Goal: Task Accomplishment & Management: Complete application form

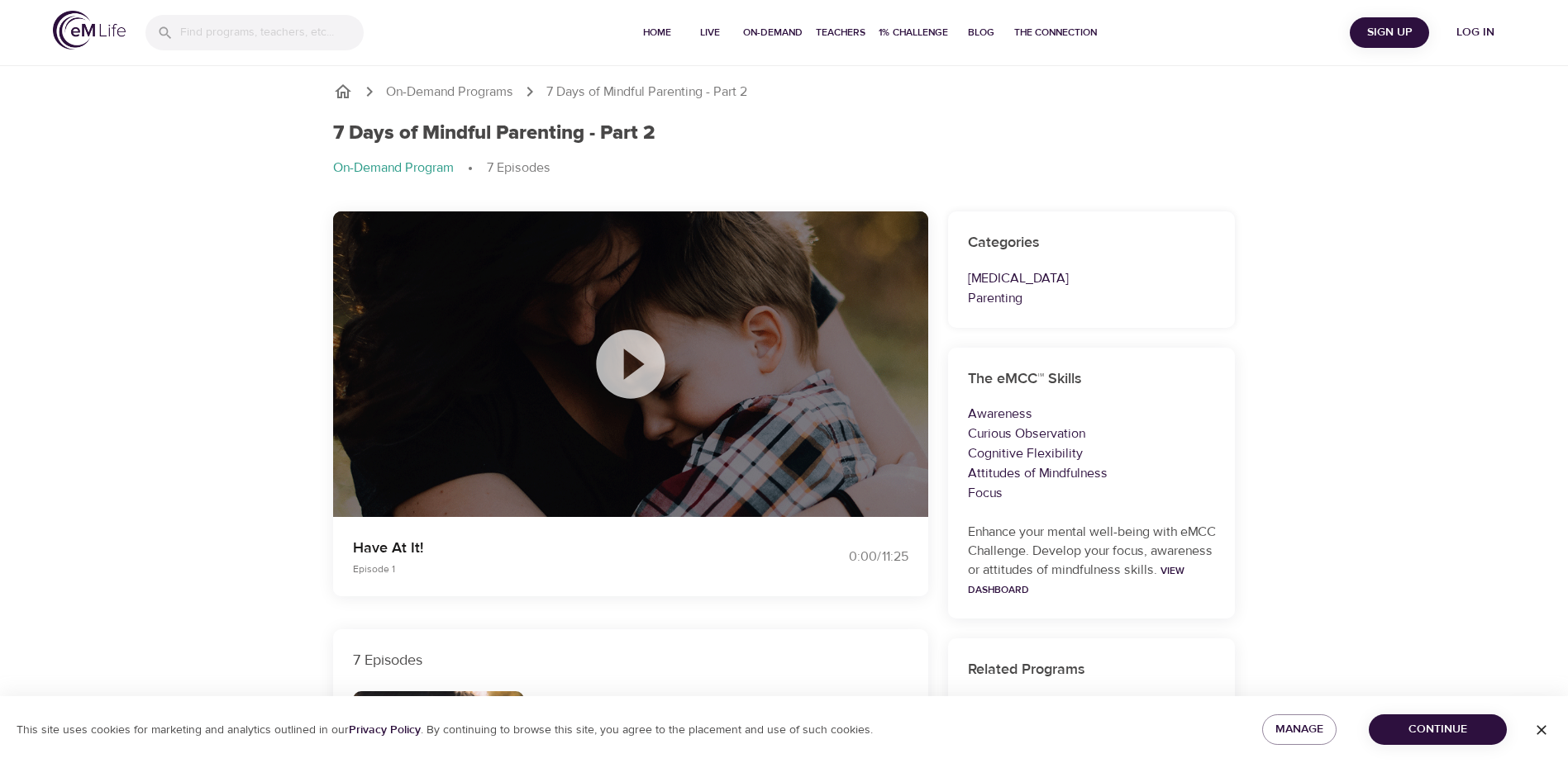
click at [644, 372] on icon at bounding box center [630, 364] width 69 height 69
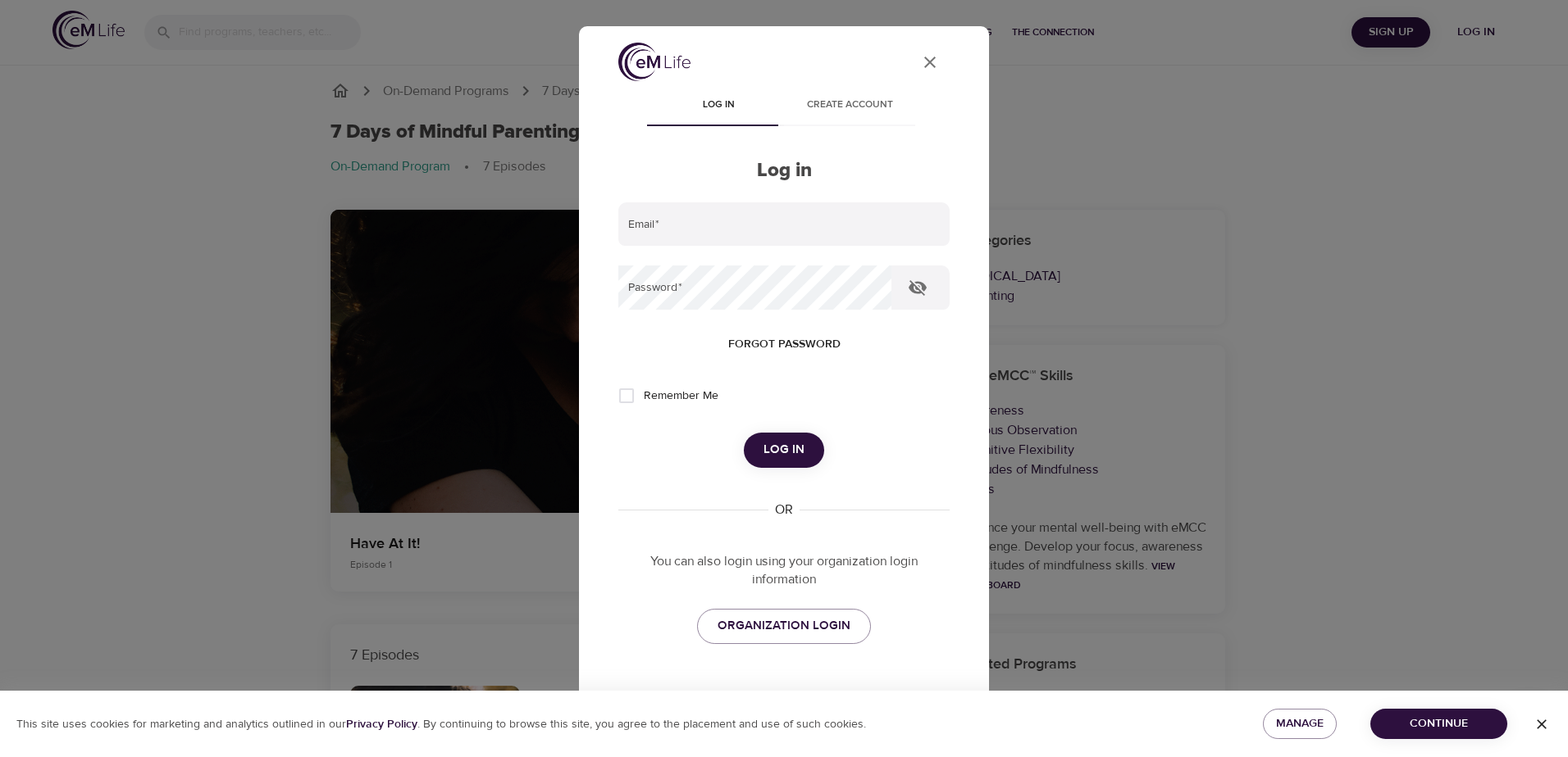
type input "[PERSON_NAME][EMAIL_ADDRESS][PERSON_NAME][DOMAIN_NAME]"
click at [769, 446] on span "Log in" at bounding box center [783, 450] width 41 height 21
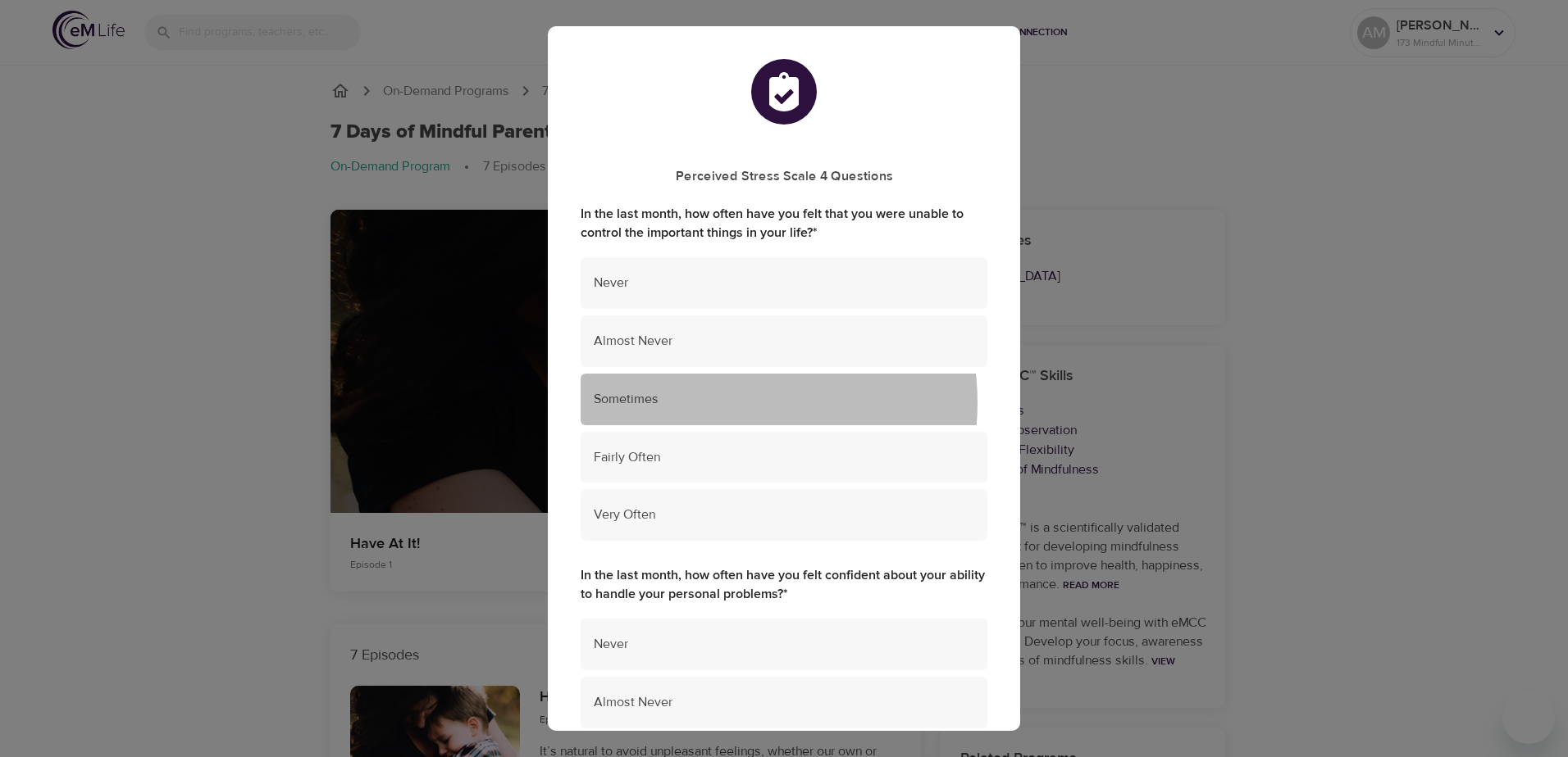
click at [731, 403] on span "Sometimes" at bounding box center [784, 400] width 380 height 19
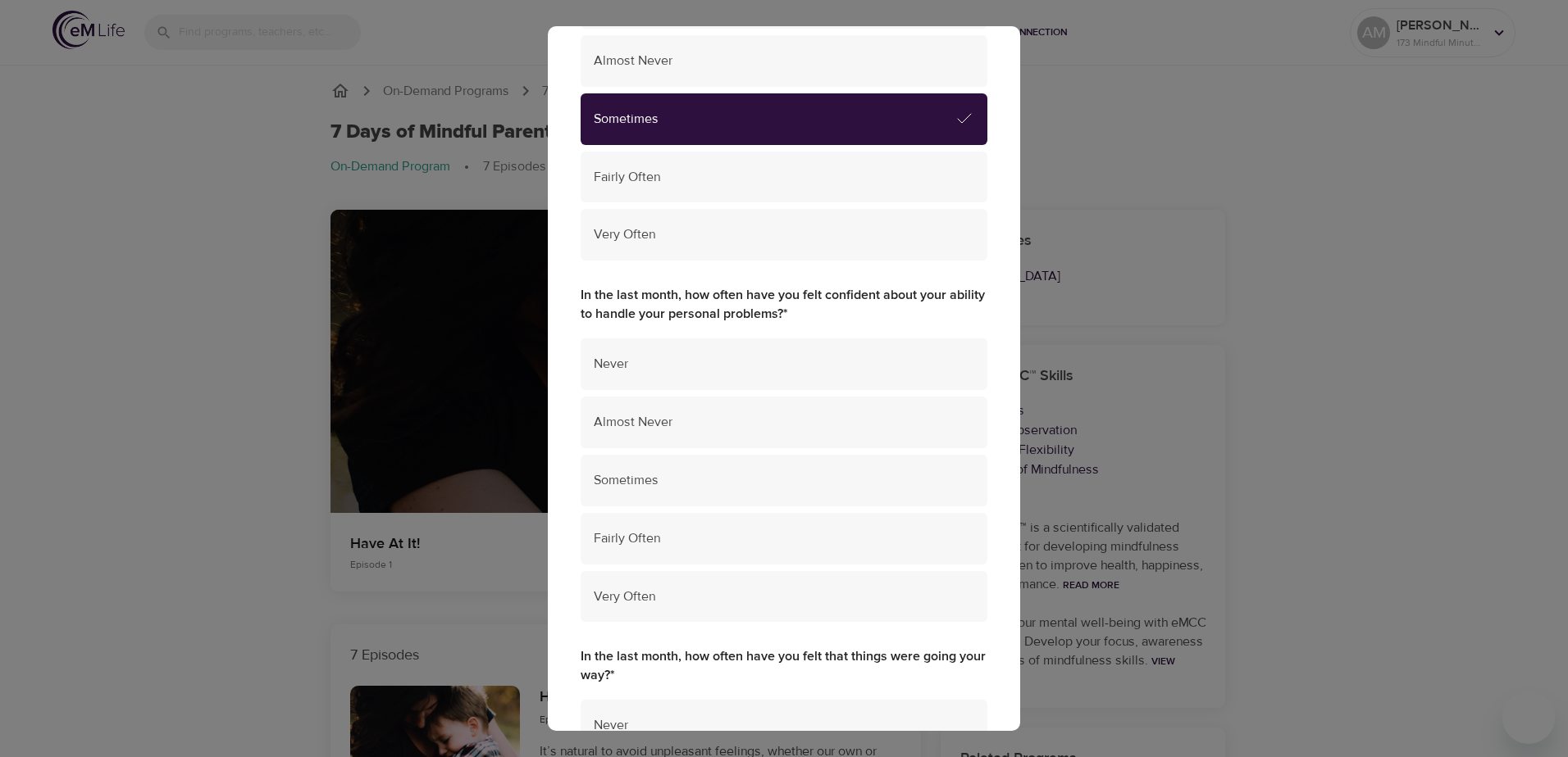
scroll to position [328, 0]
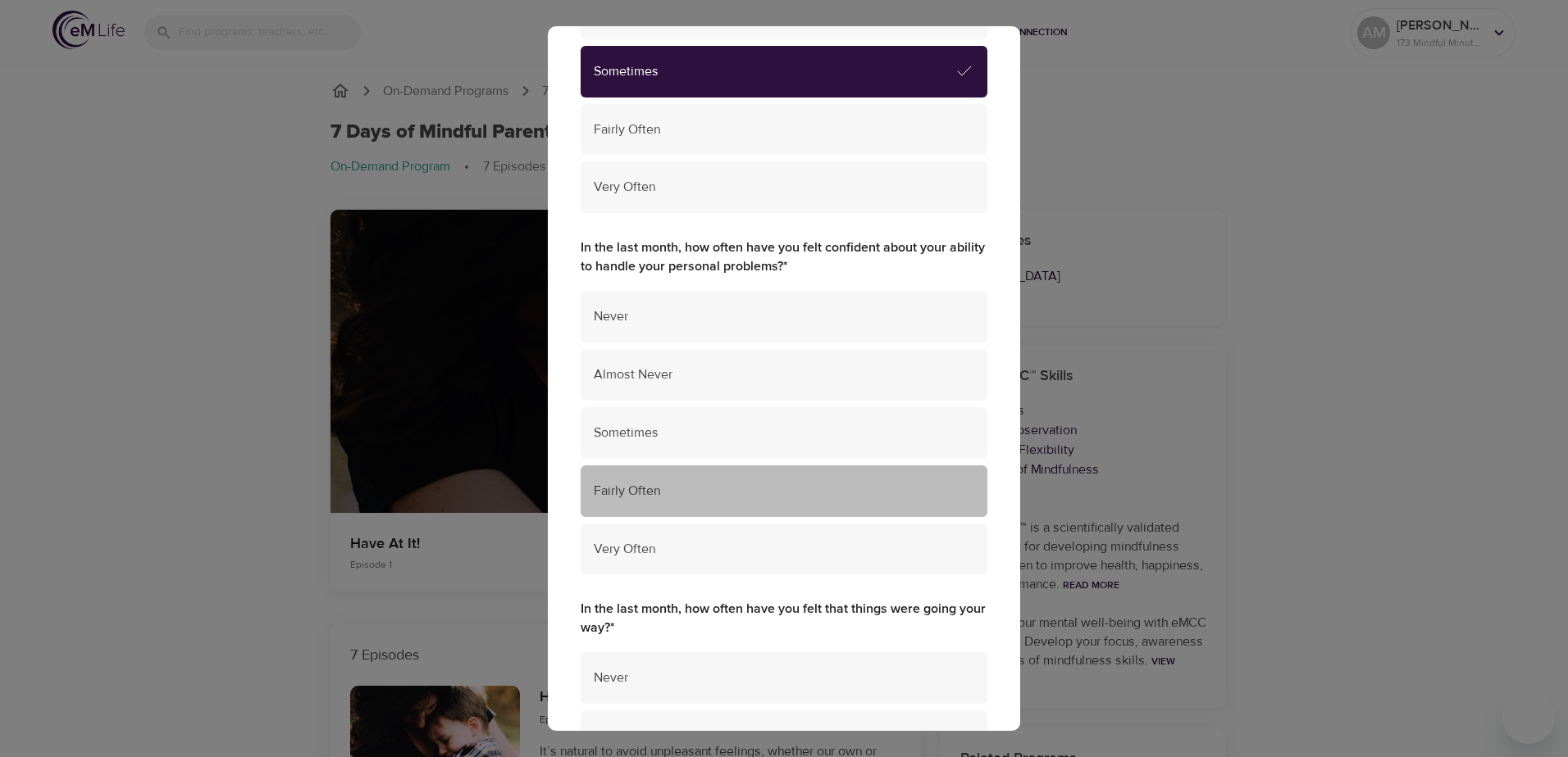
click at [785, 500] on span "Fairly Often" at bounding box center [784, 491] width 380 height 19
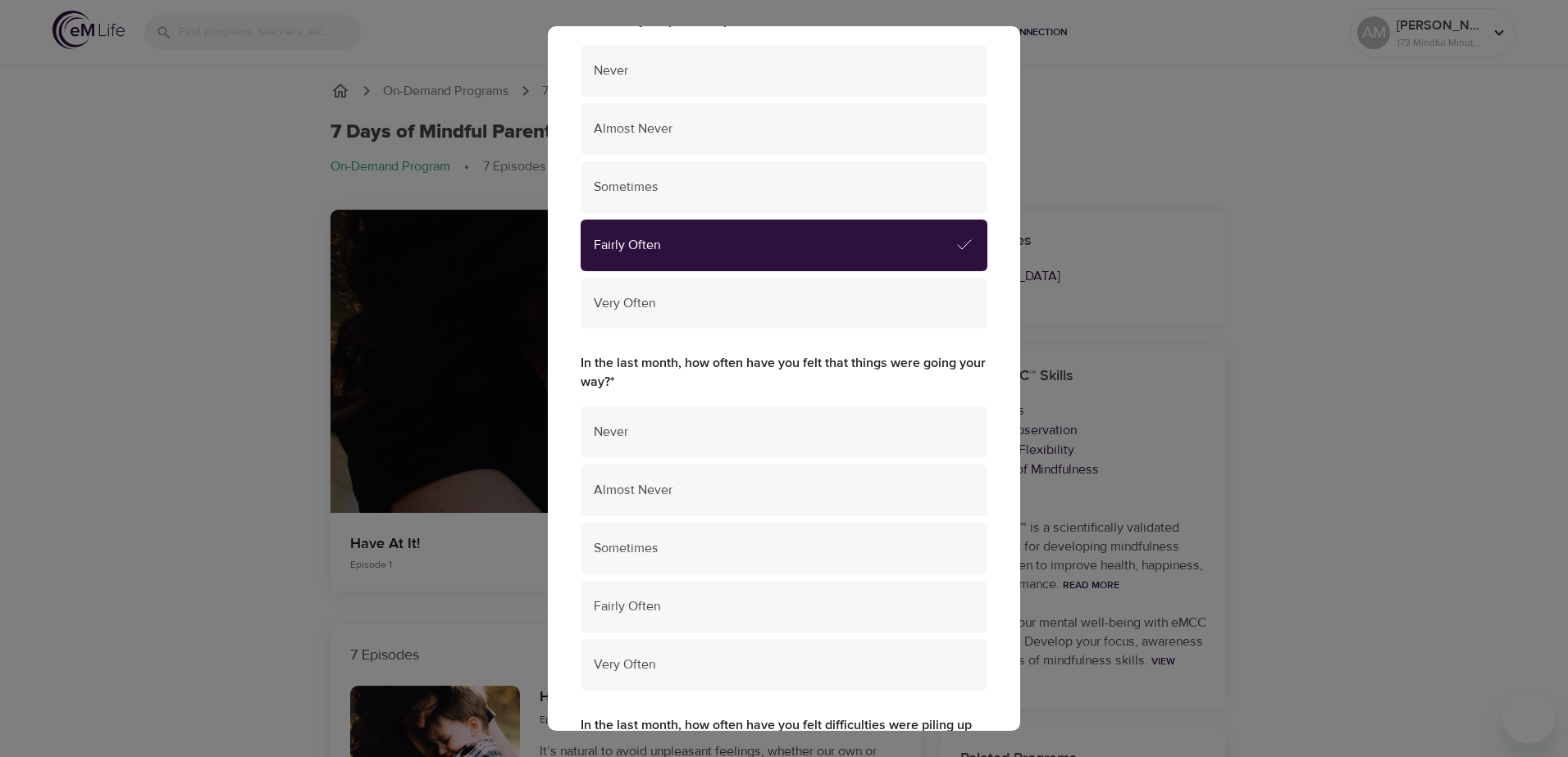
scroll to position [655, 0]
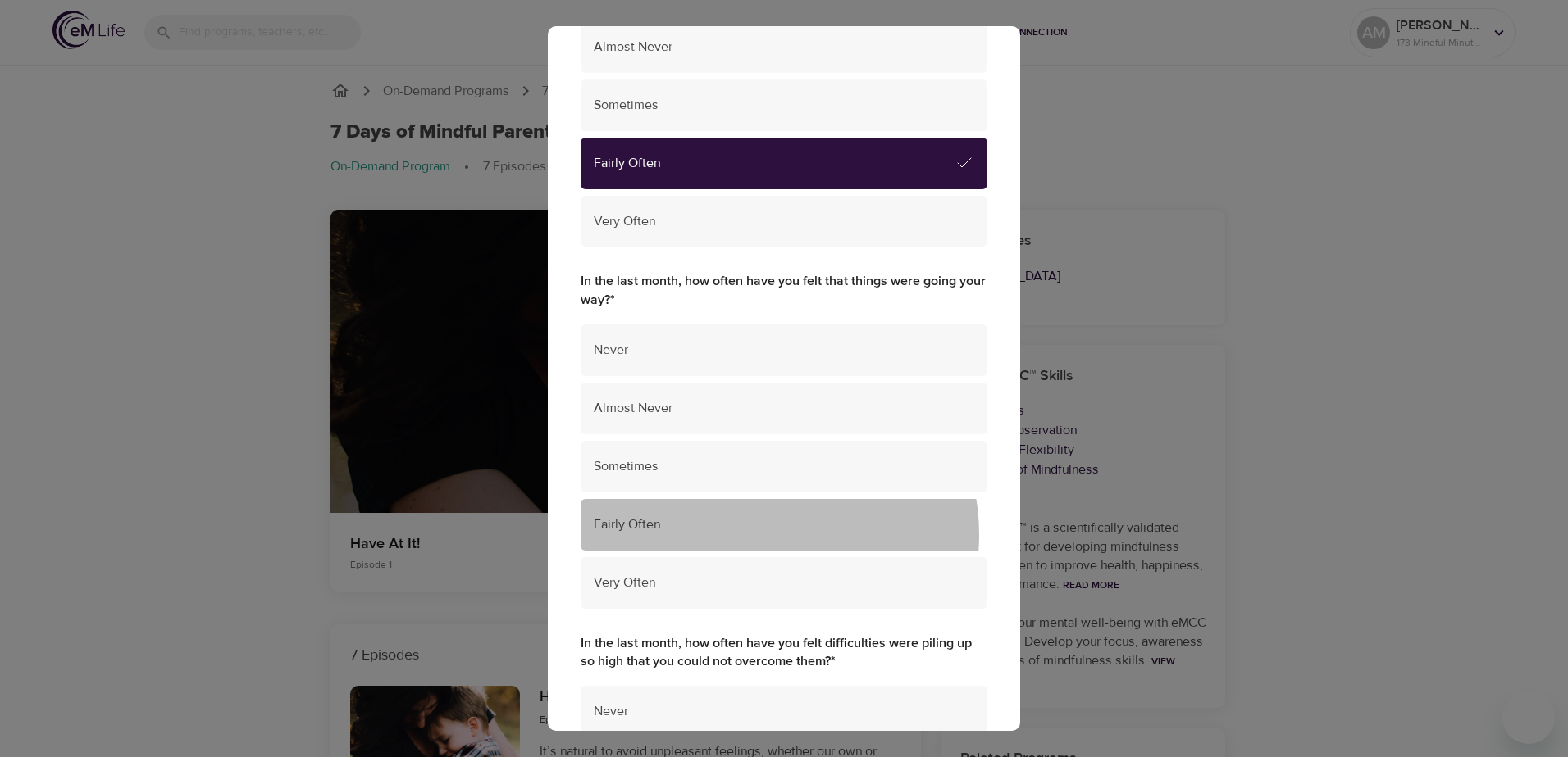
click at [757, 535] on div "Fairly Often" at bounding box center [784, 525] width 407 height 52
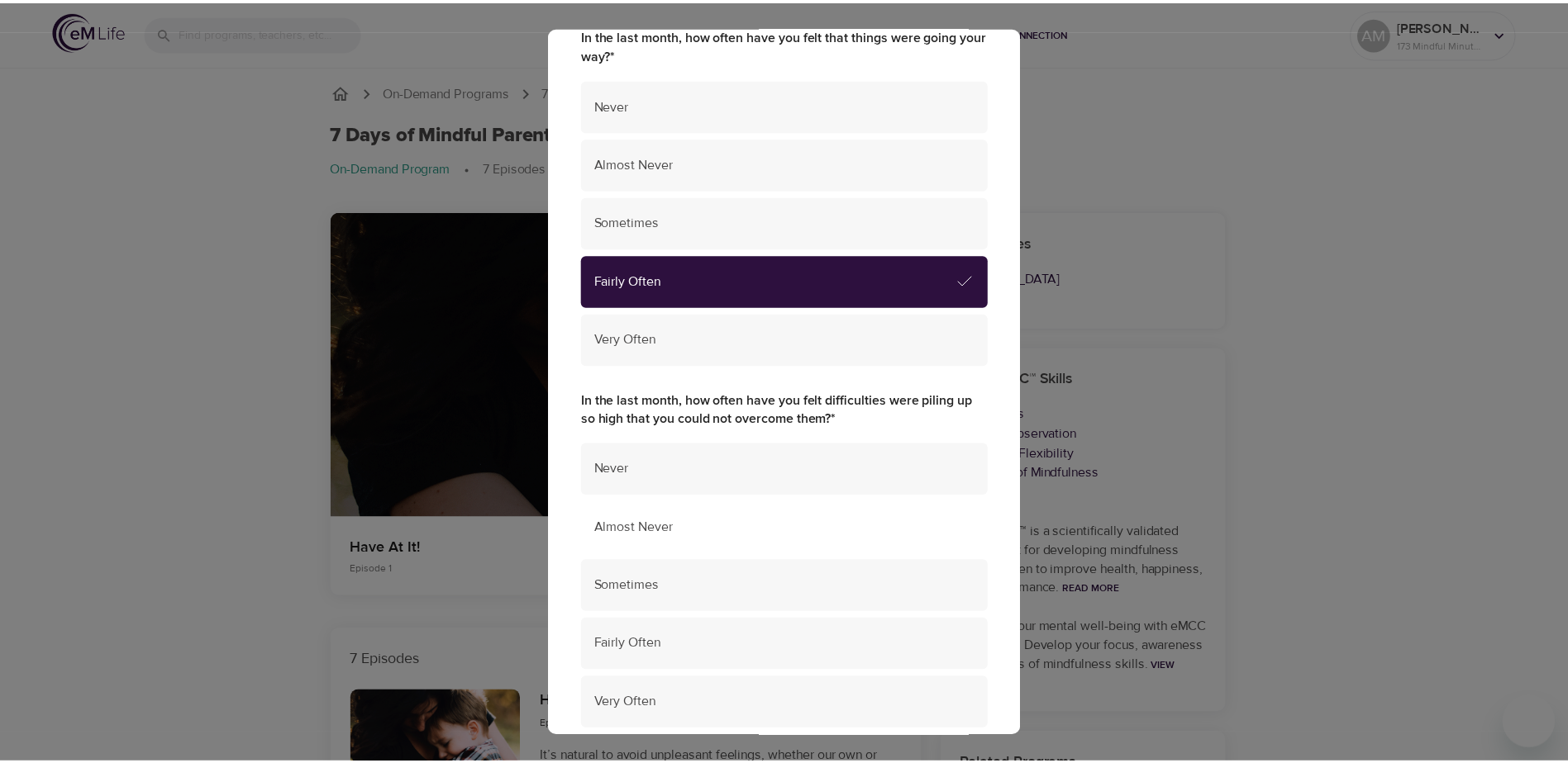
scroll to position [991, 0]
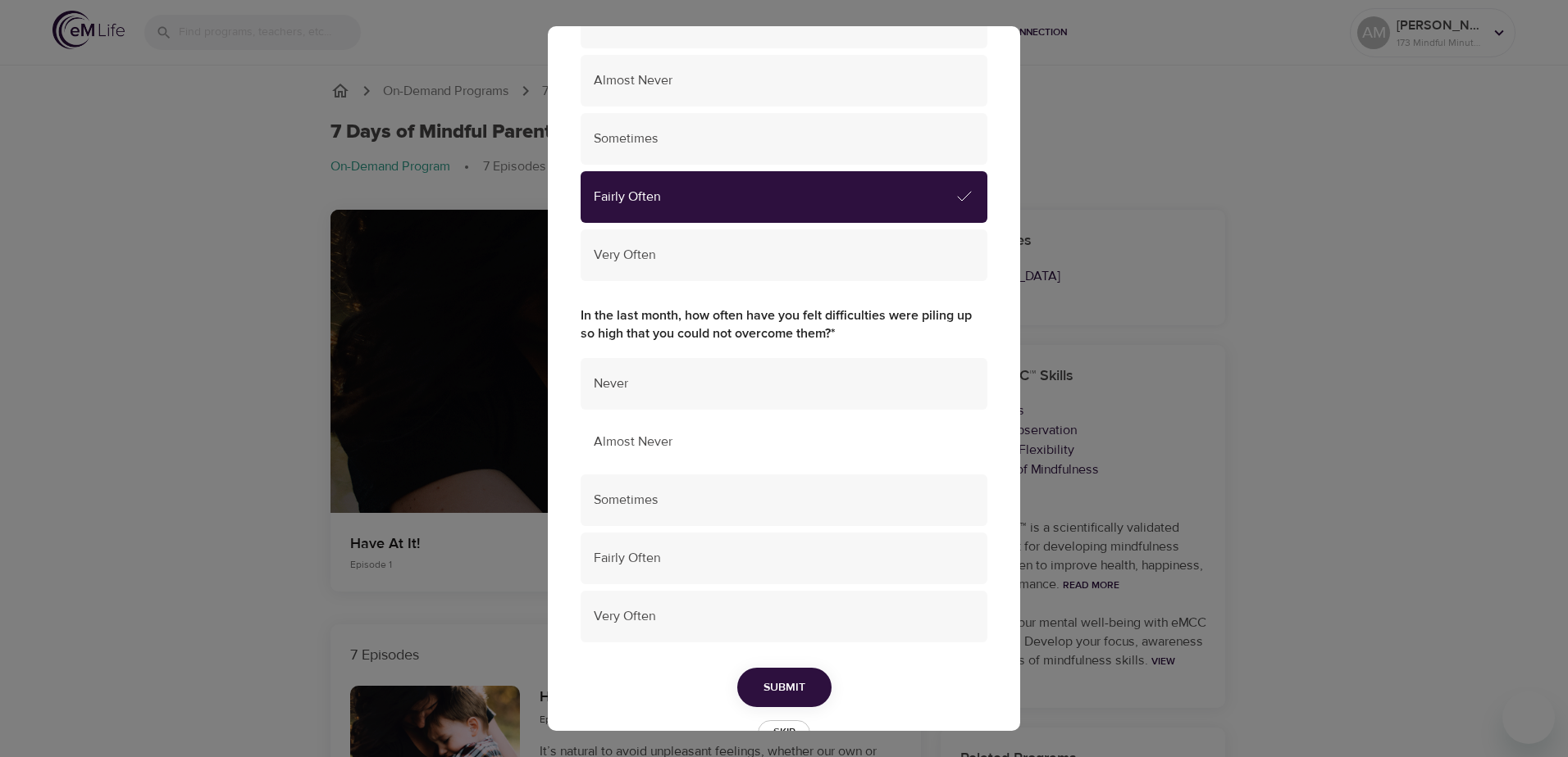
click at [640, 453] on div "Almost Never" at bounding box center [784, 442] width 407 height 52
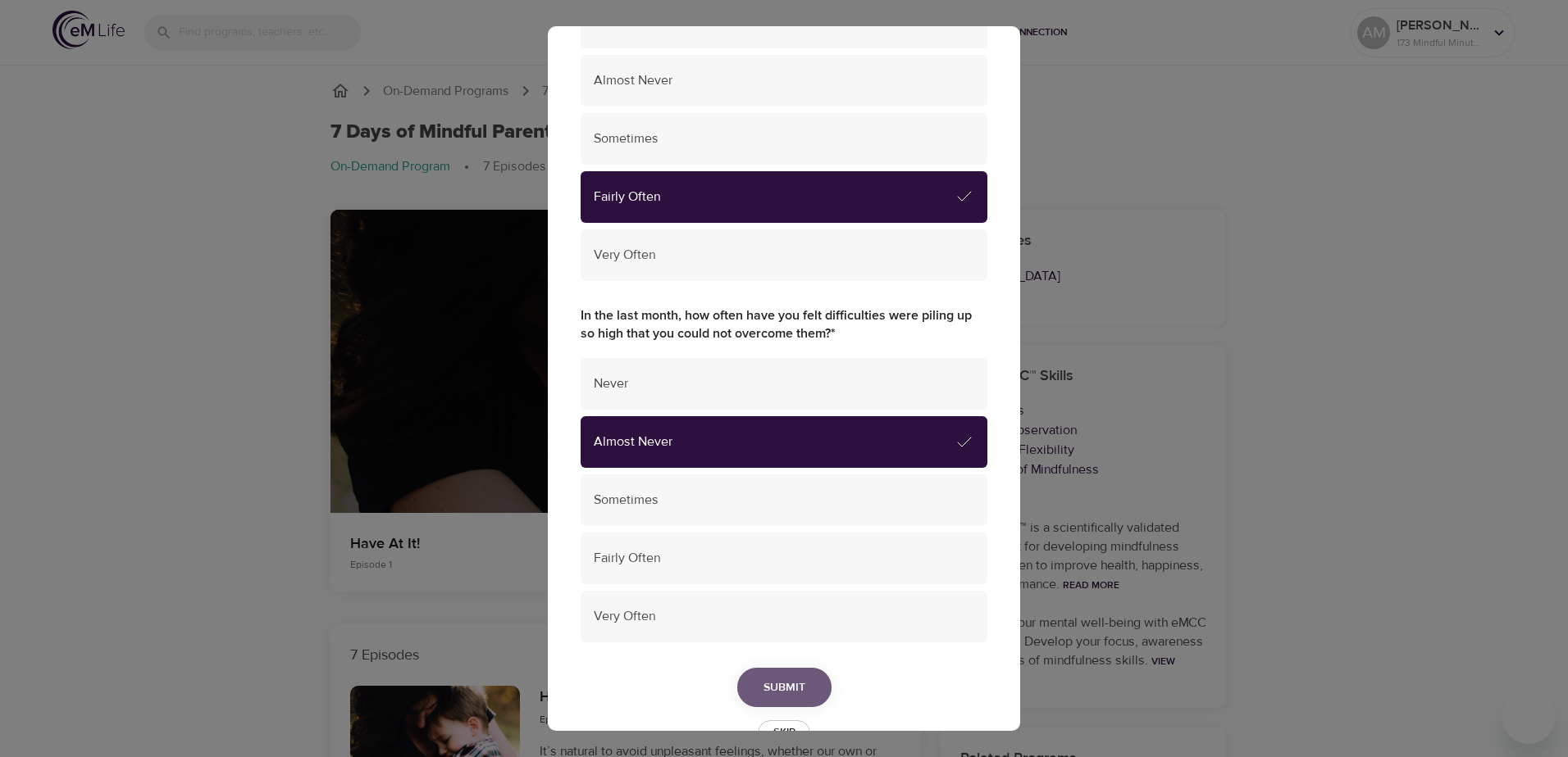
click at [785, 682] on span "Submit" at bounding box center [784, 688] width 42 height 20
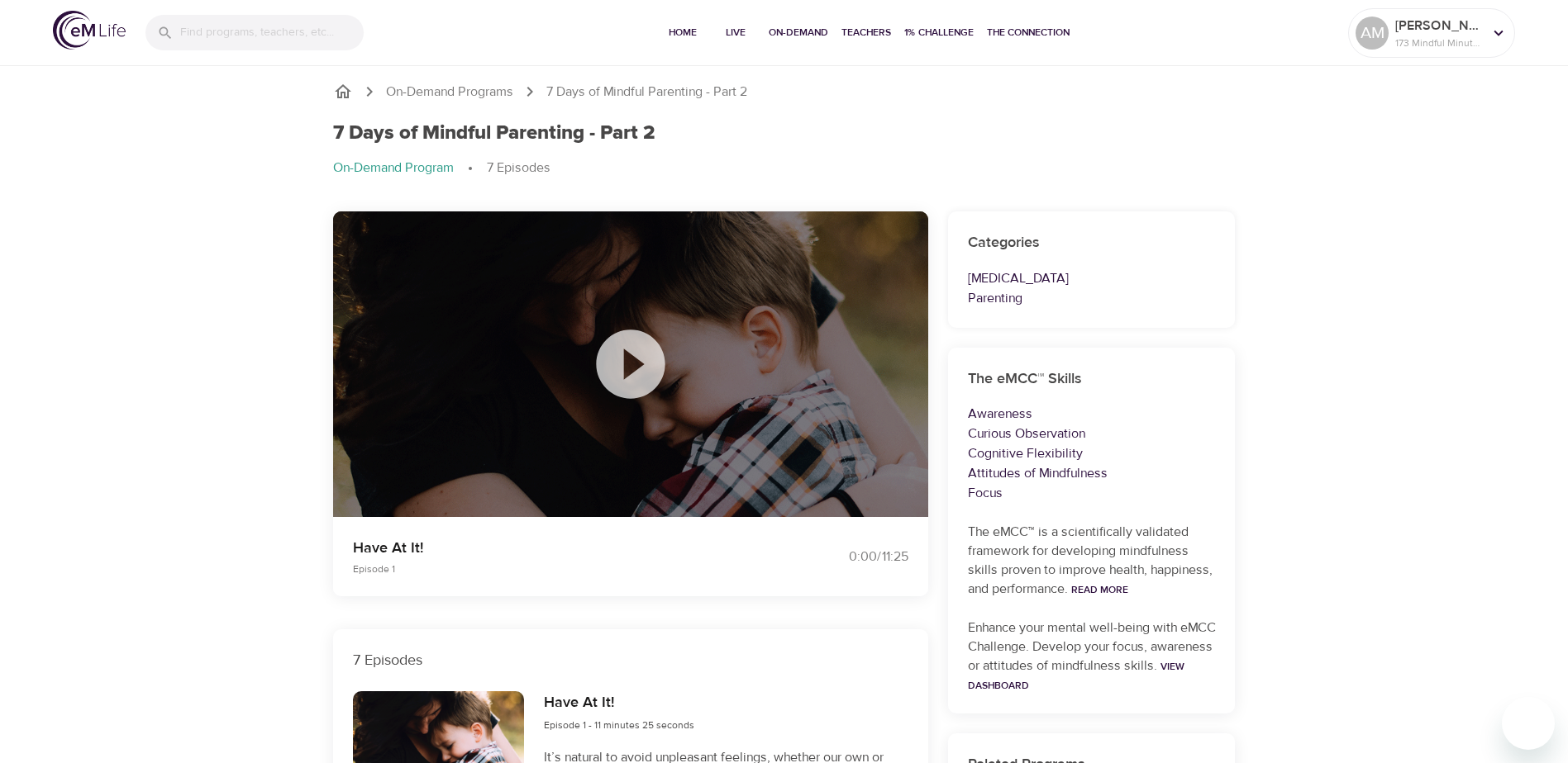
click at [618, 360] on icon at bounding box center [630, 364] width 69 height 69
